Goal: Transaction & Acquisition: Download file/media

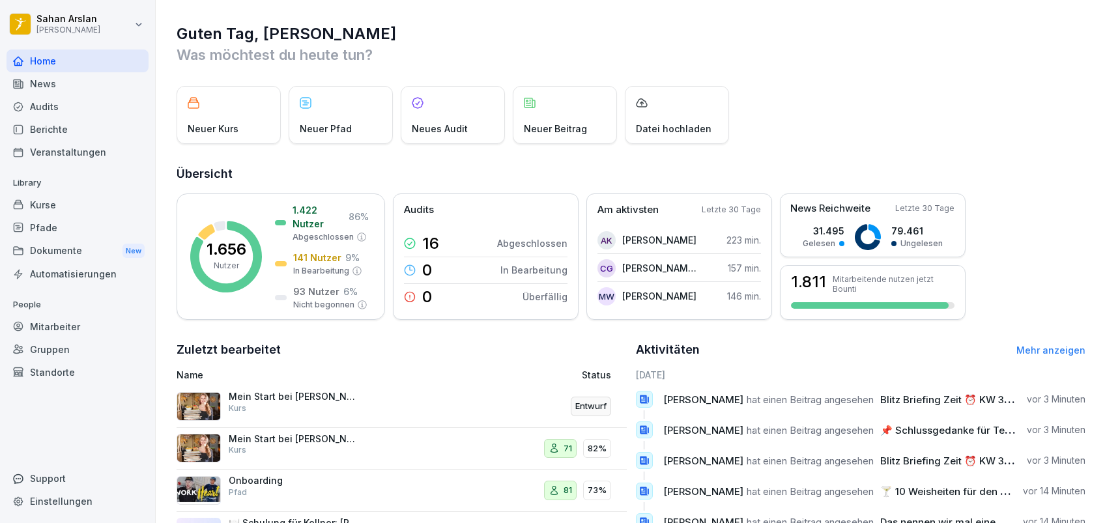
click at [79, 84] on div "News" at bounding box center [78, 83] width 142 height 23
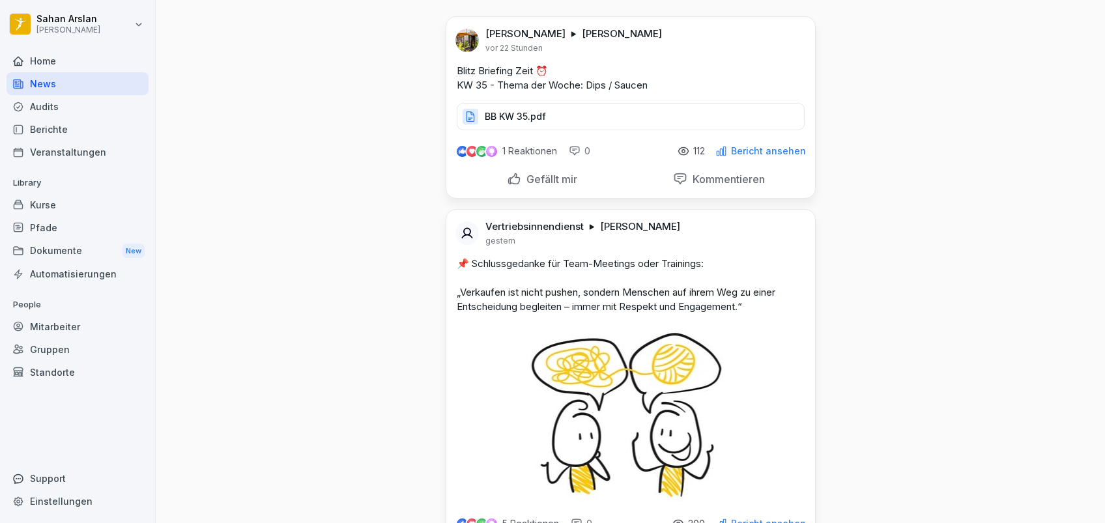
scroll to position [87, 0]
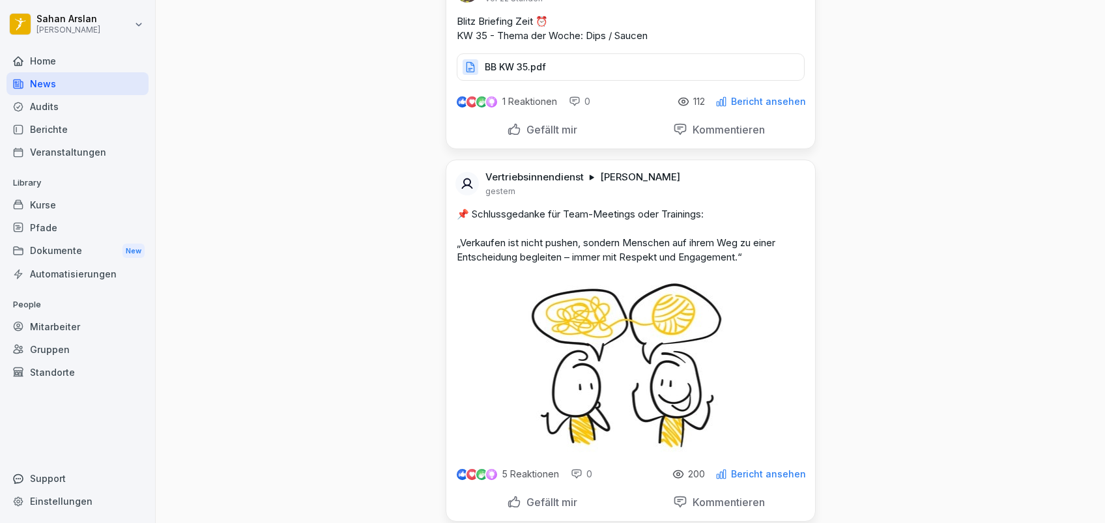
click at [72, 248] on div "Dokumente New" at bounding box center [78, 251] width 142 height 24
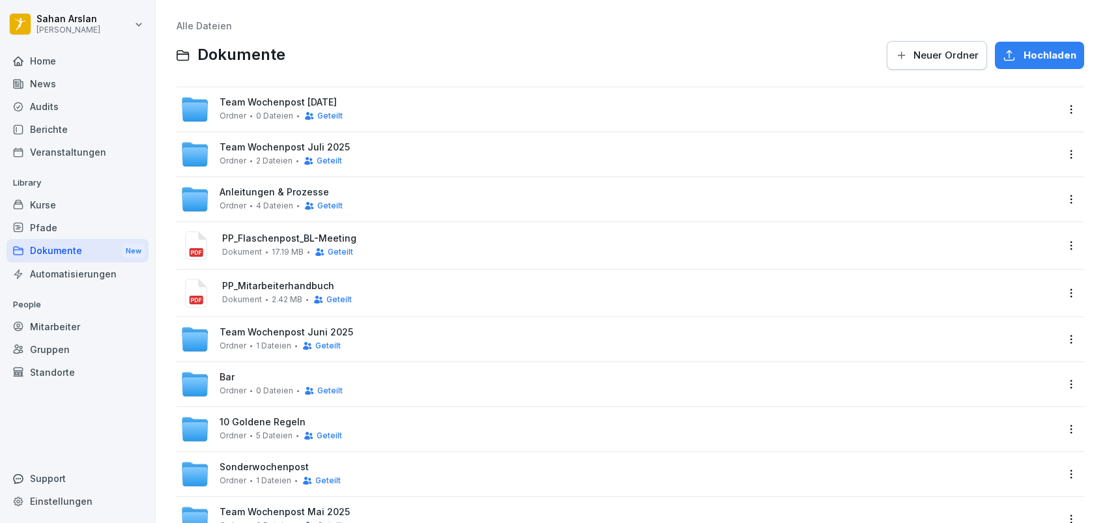
click at [255, 375] on div "Bar Ordner 0 Dateien Geteilt" at bounding box center [281, 384] width 123 height 24
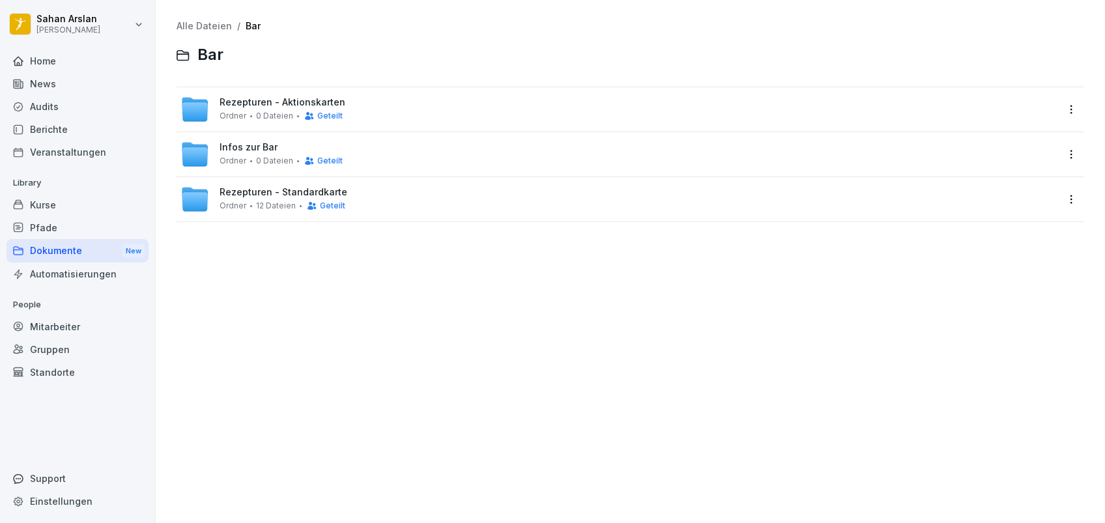
click at [254, 101] on span "Rezepturen - Aktionskarten" at bounding box center [283, 102] width 126 height 11
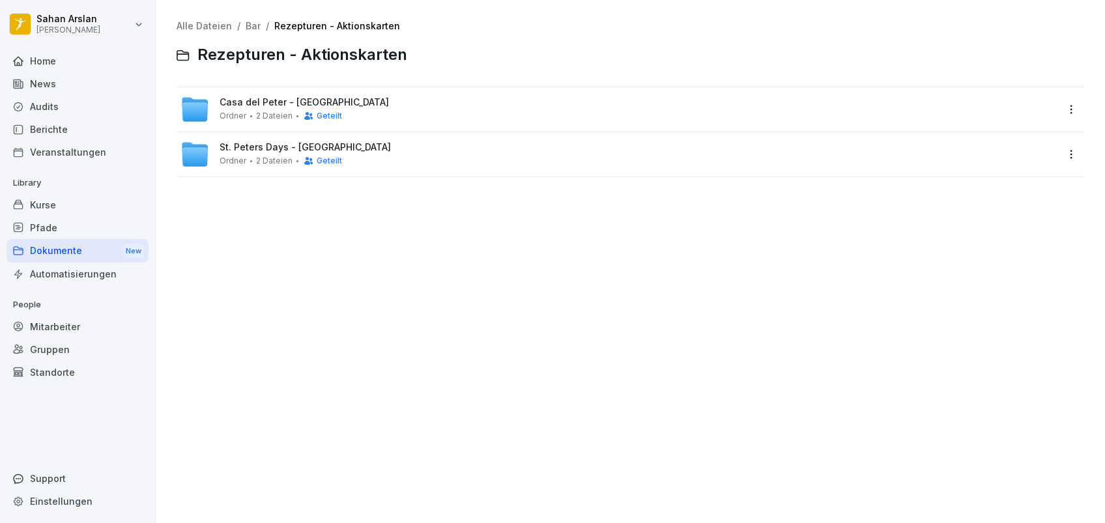
click at [84, 244] on div "Dokumente New" at bounding box center [78, 251] width 142 height 24
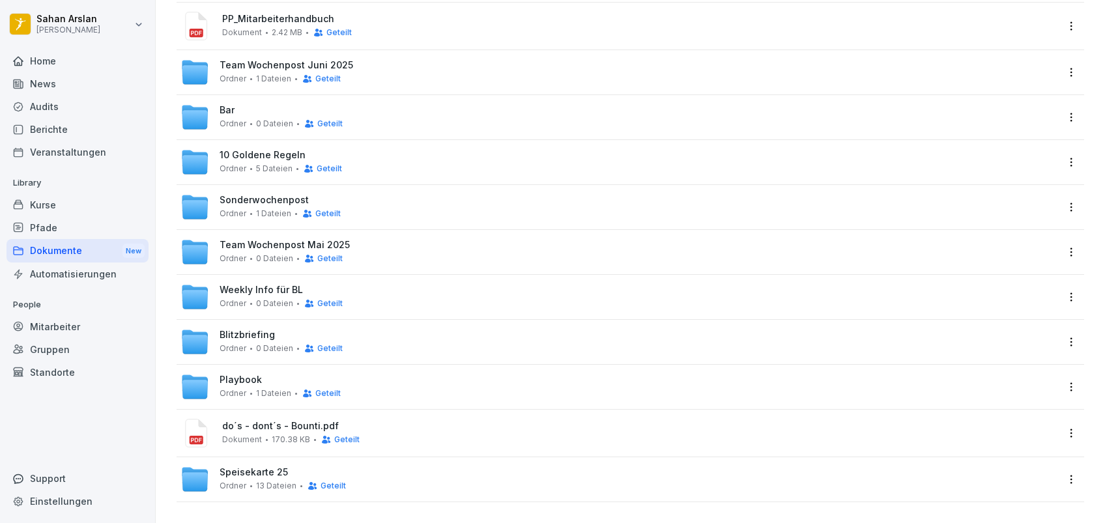
scroll to position [280, 0]
click at [240, 467] on span "Speisekarte 25" at bounding box center [254, 472] width 68 height 11
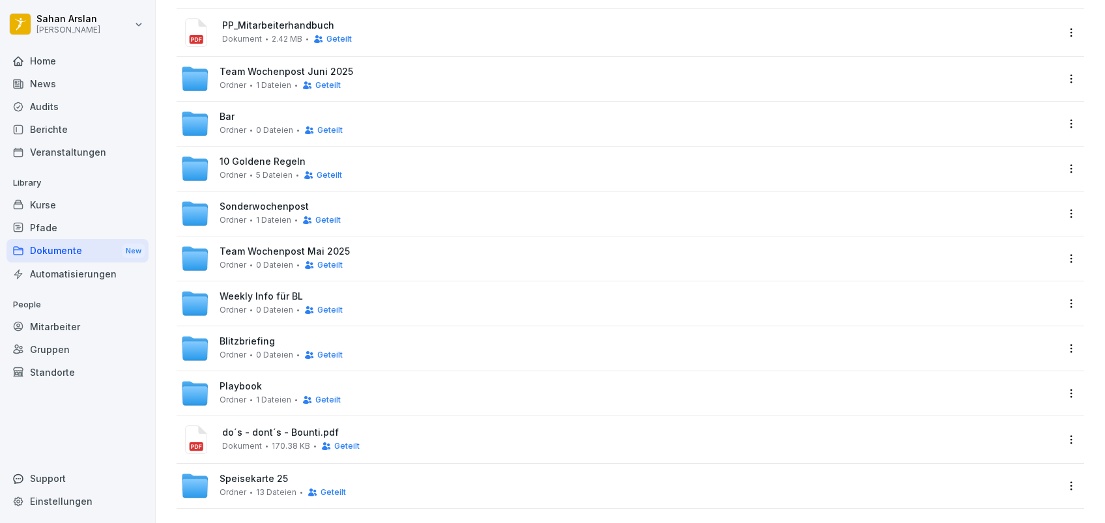
scroll to position [280, 0]
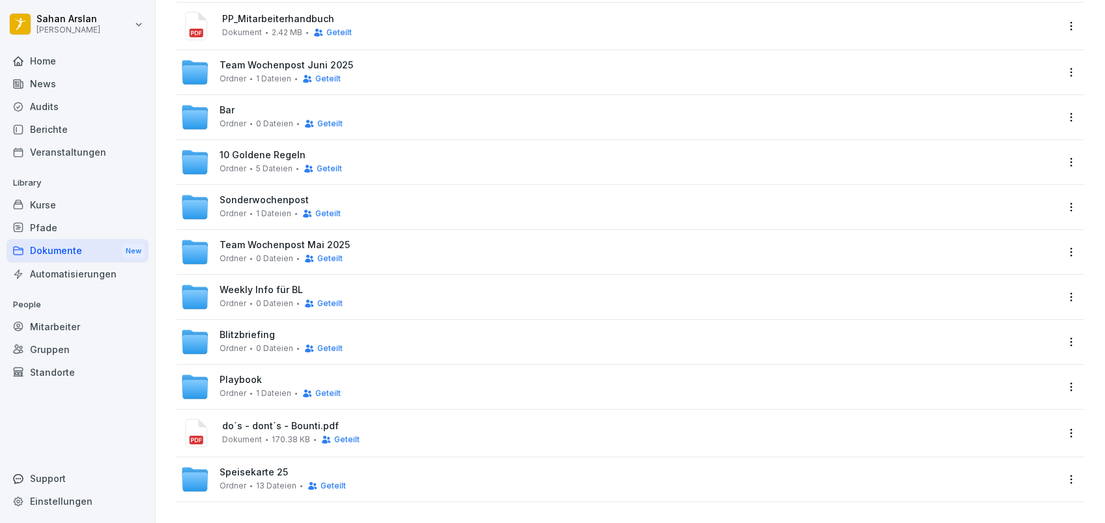
click at [225, 195] on span "Sonderwochenpost" at bounding box center [264, 200] width 89 height 11
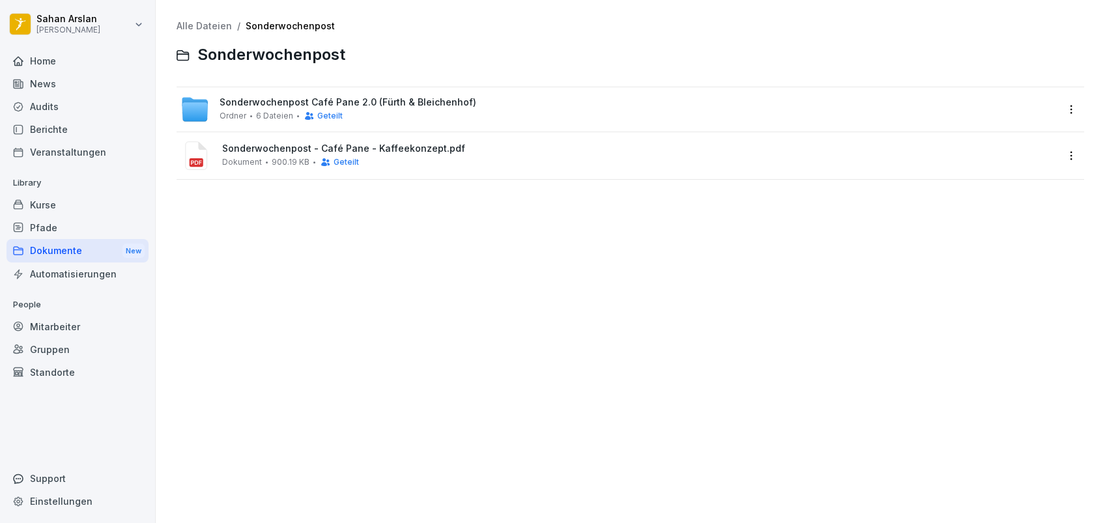
click at [229, 147] on span "Sonderwochenpost - Café Pane - Kaffeekonzept.pdf" at bounding box center [639, 148] width 835 height 11
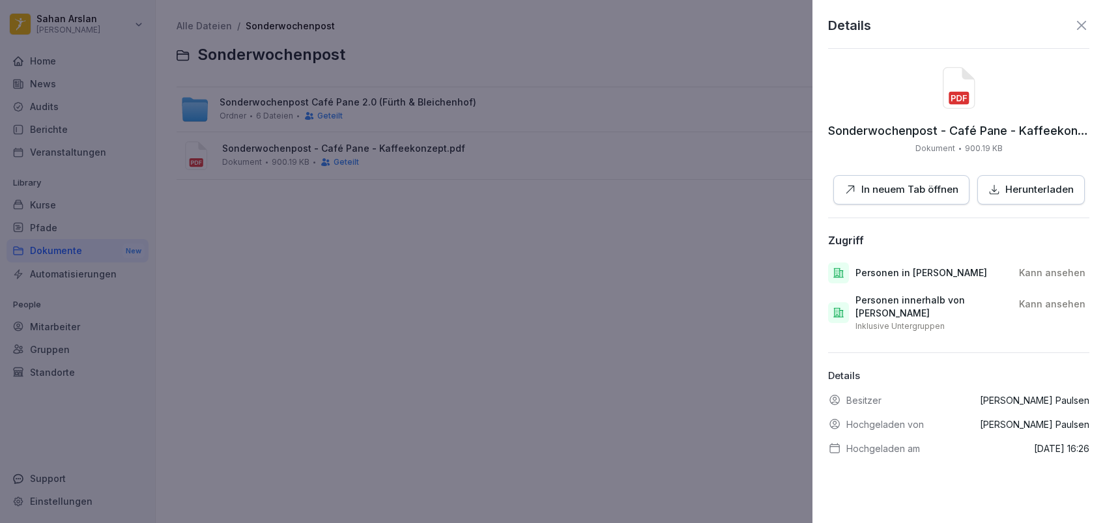
click at [1011, 197] on button "Herunterladen" at bounding box center [1031, 189] width 108 height 29
click at [535, 214] on div at bounding box center [552, 261] width 1105 height 523
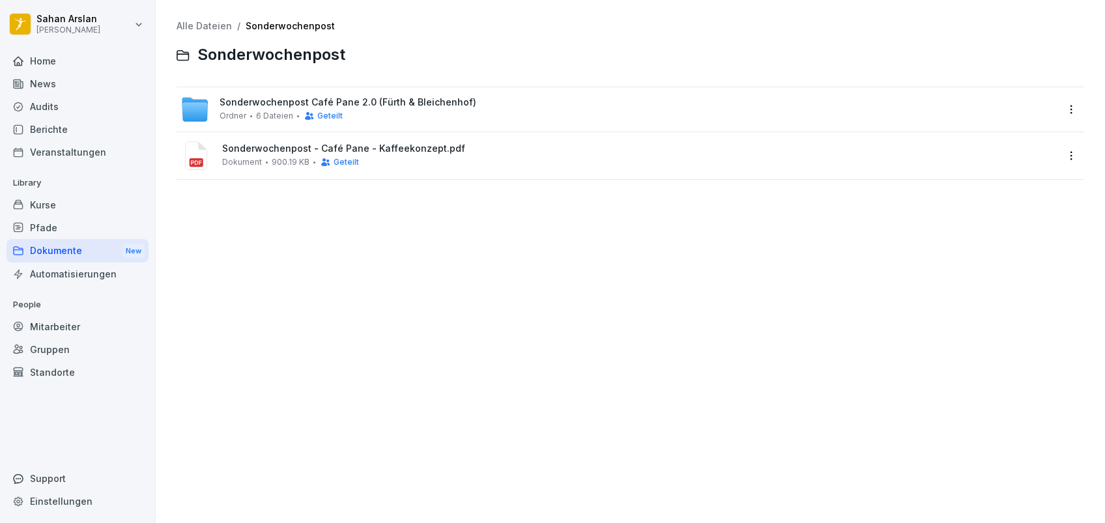
click at [349, 98] on span "Sonderwochenpost Café Pane 2.0 (Fürth & Bleichenhof)" at bounding box center [348, 102] width 257 height 11
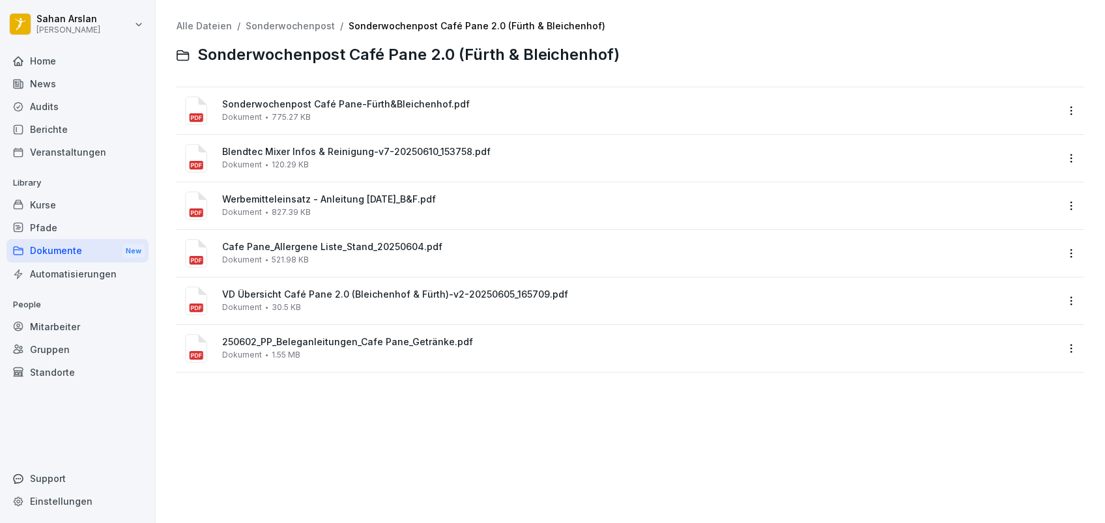
click at [353, 99] on span "Sonderwochenpost Café Pane-Fürth&Bleichenhof.pdf" at bounding box center [639, 104] width 835 height 11
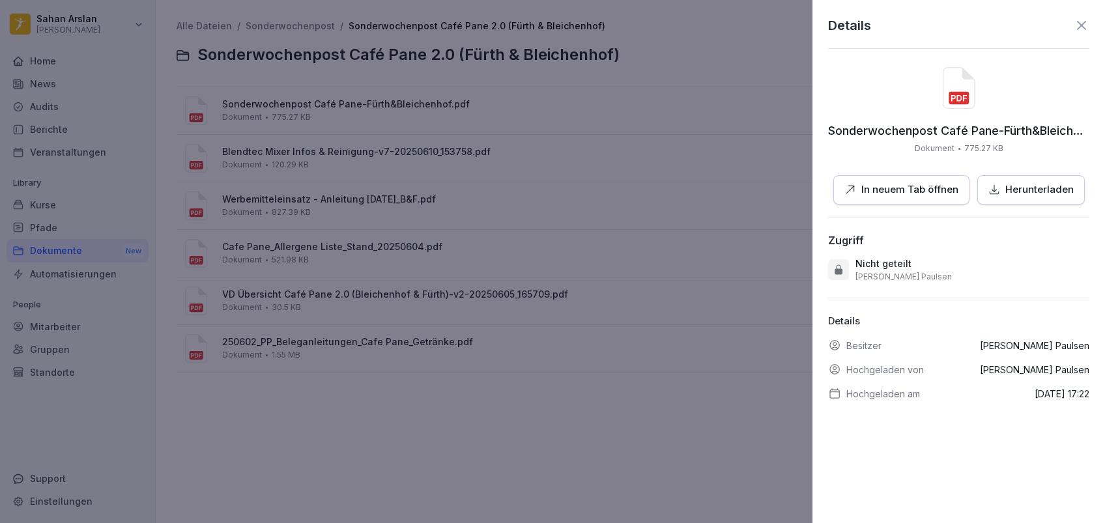
click at [1014, 181] on button "Herunterladen" at bounding box center [1031, 189] width 108 height 29
